Goal: Task Accomplishment & Management: Complete application form

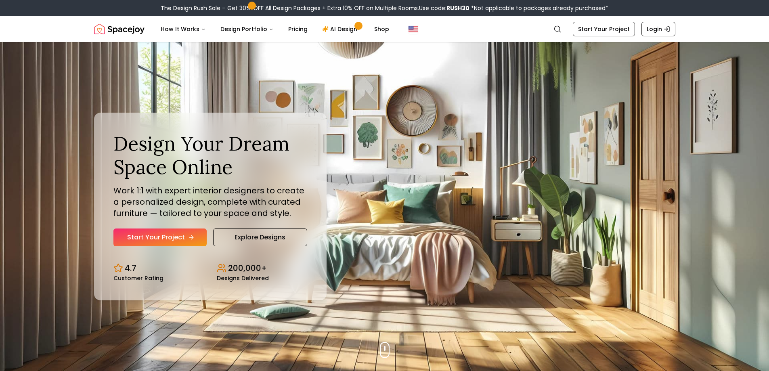
click at [167, 236] on link "Start Your Project" at bounding box center [159, 237] width 93 height 18
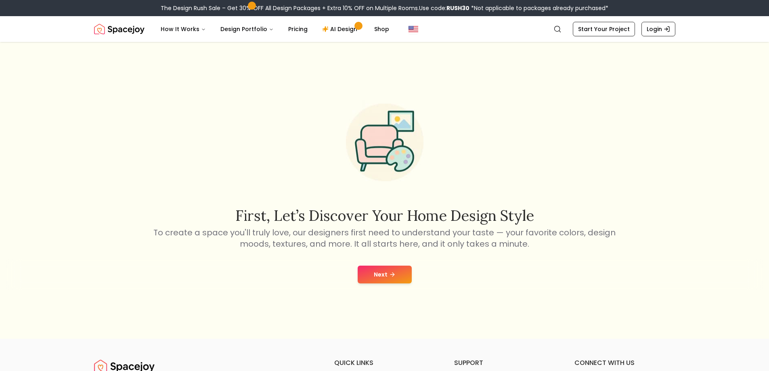
click at [403, 290] on div "First, let’s discover your home design style To create a space you'll truly lov…" at bounding box center [384, 190] width 769 height 297
click at [405, 278] on button "Next" at bounding box center [384, 274] width 54 height 18
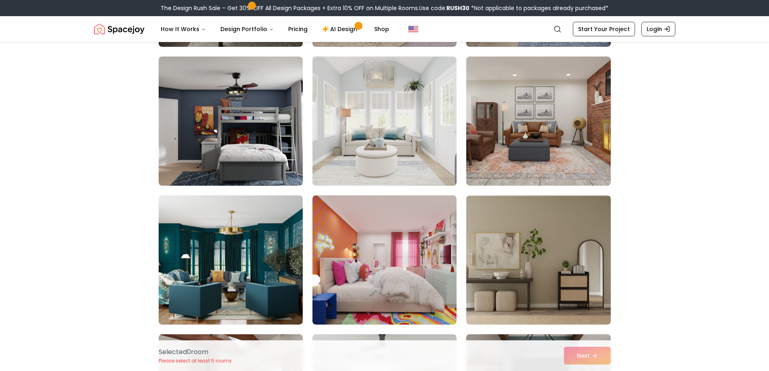
scroll to position [1453, 0]
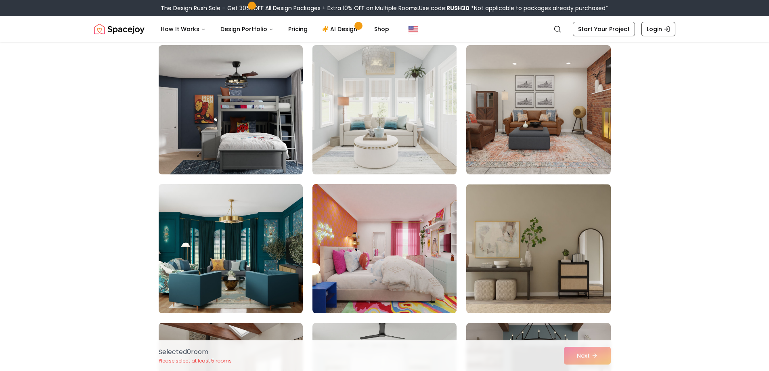
click at [382, 123] on img at bounding box center [384, 110] width 151 height 136
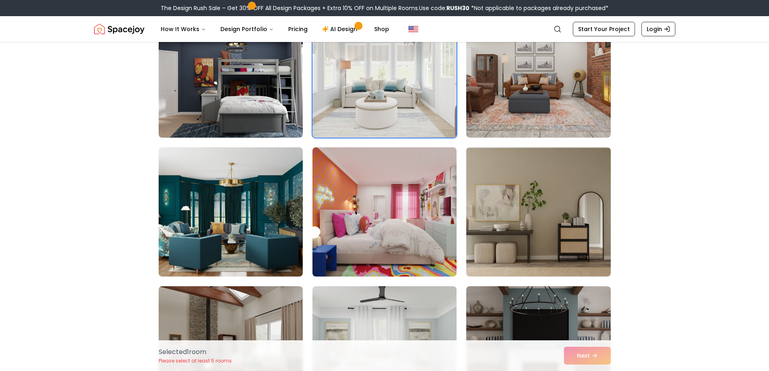
scroll to position [1533, 0]
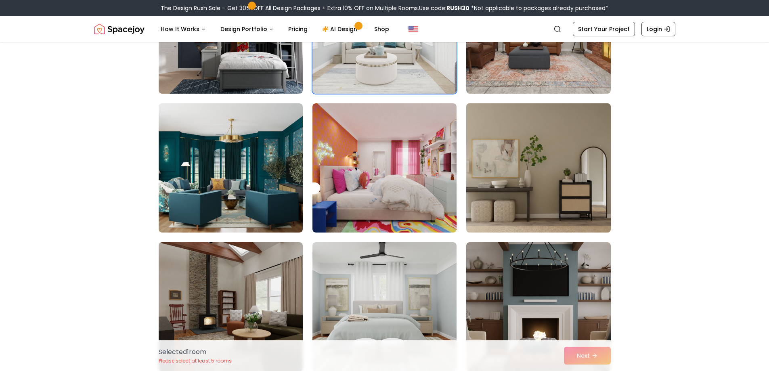
click at [506, 170] on img at bounding box center [537, 168] width 151 height 136
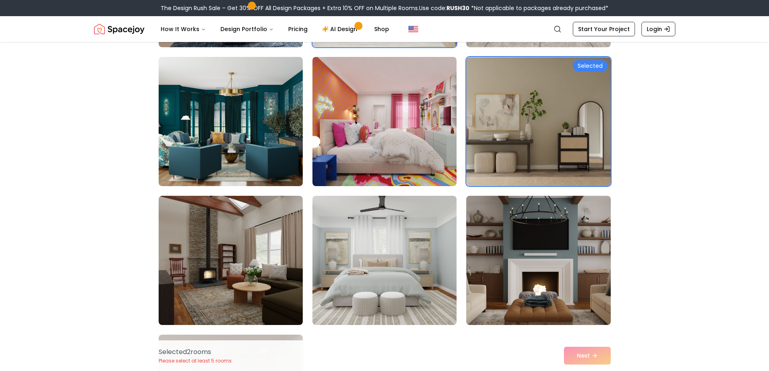
scroll to position [1695, 0]
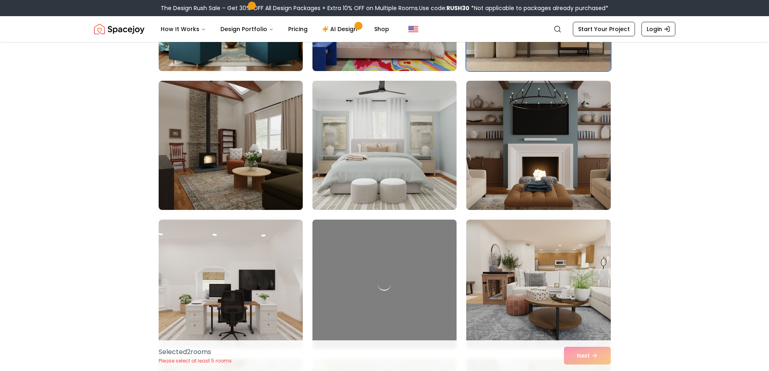
click at [419, 158] on img at bounding box center [384, 145] width 151 height 136
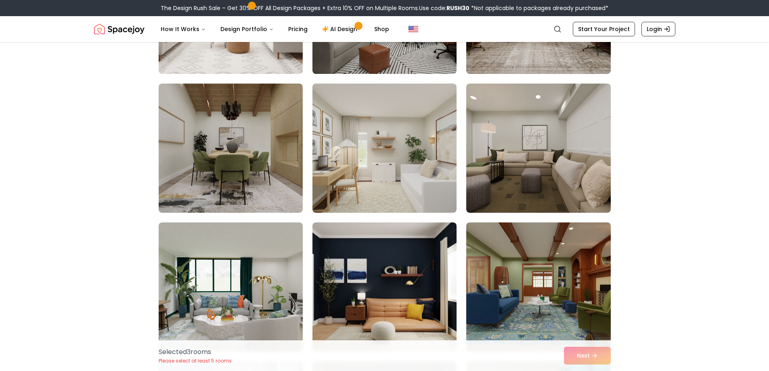
scroll to position [2421, 0]
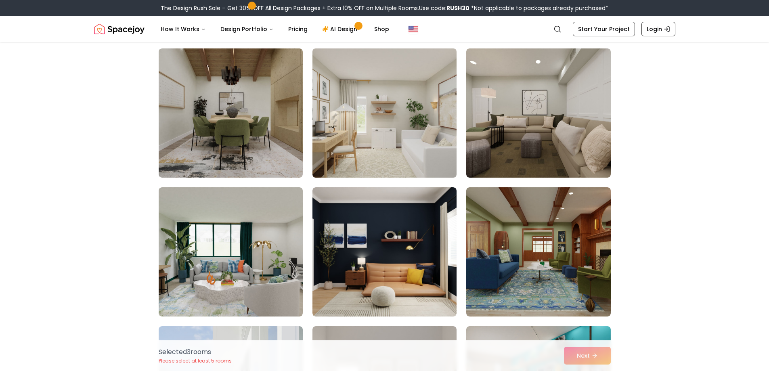
click at [405, 149] on img at bounding box center [384, 113] width 151 height 136
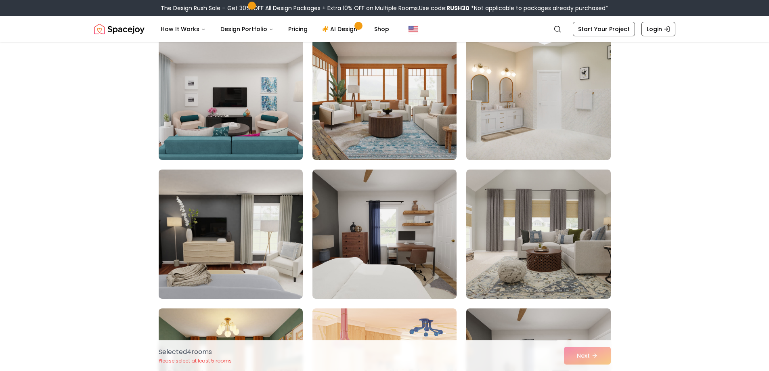
scroll to position [0, 0]
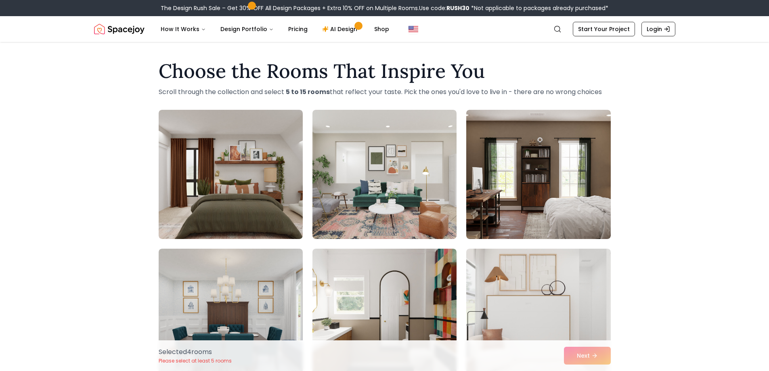
drag, startPoint x: 653, startPoint y: 206, endPoint x: 701, endPoint y: -49, distance: 259.0
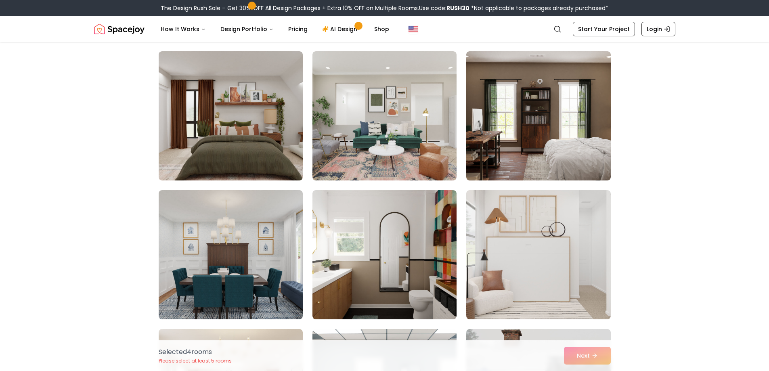
scroll to position [121, 0]
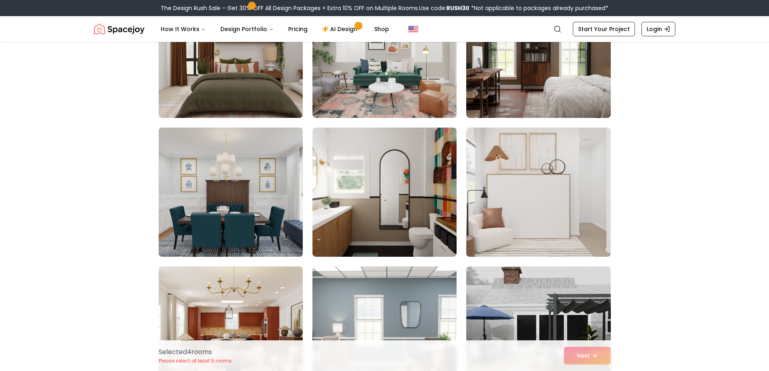
click at [242, 207] on img at bounding box center [230, 192] width 151 height 136
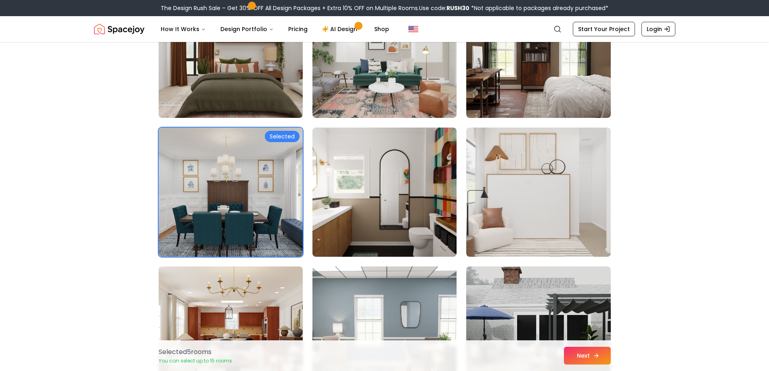
click at [575, 356] on button "Next" at bounding box center [587, 356] width 47 height 18
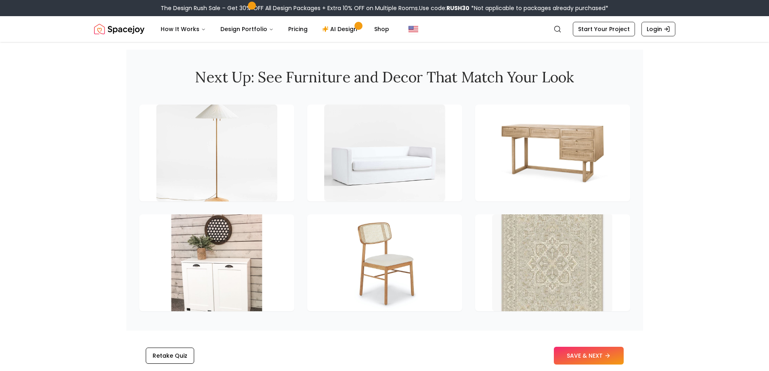
scroll to position [1210, 0]
